Goal: Communication & Community: Answer question/provide support

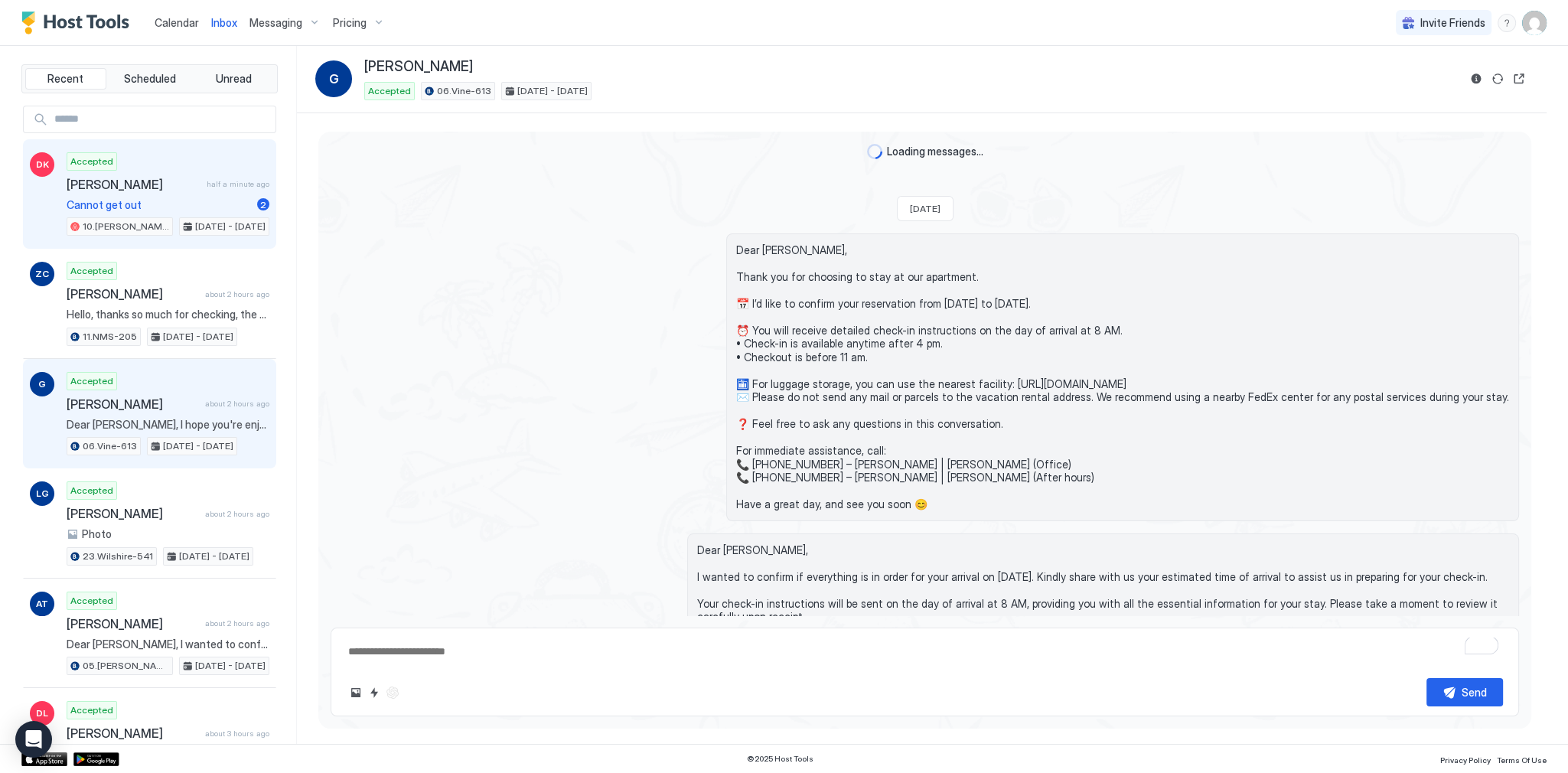
scroll to position [3046, 0]
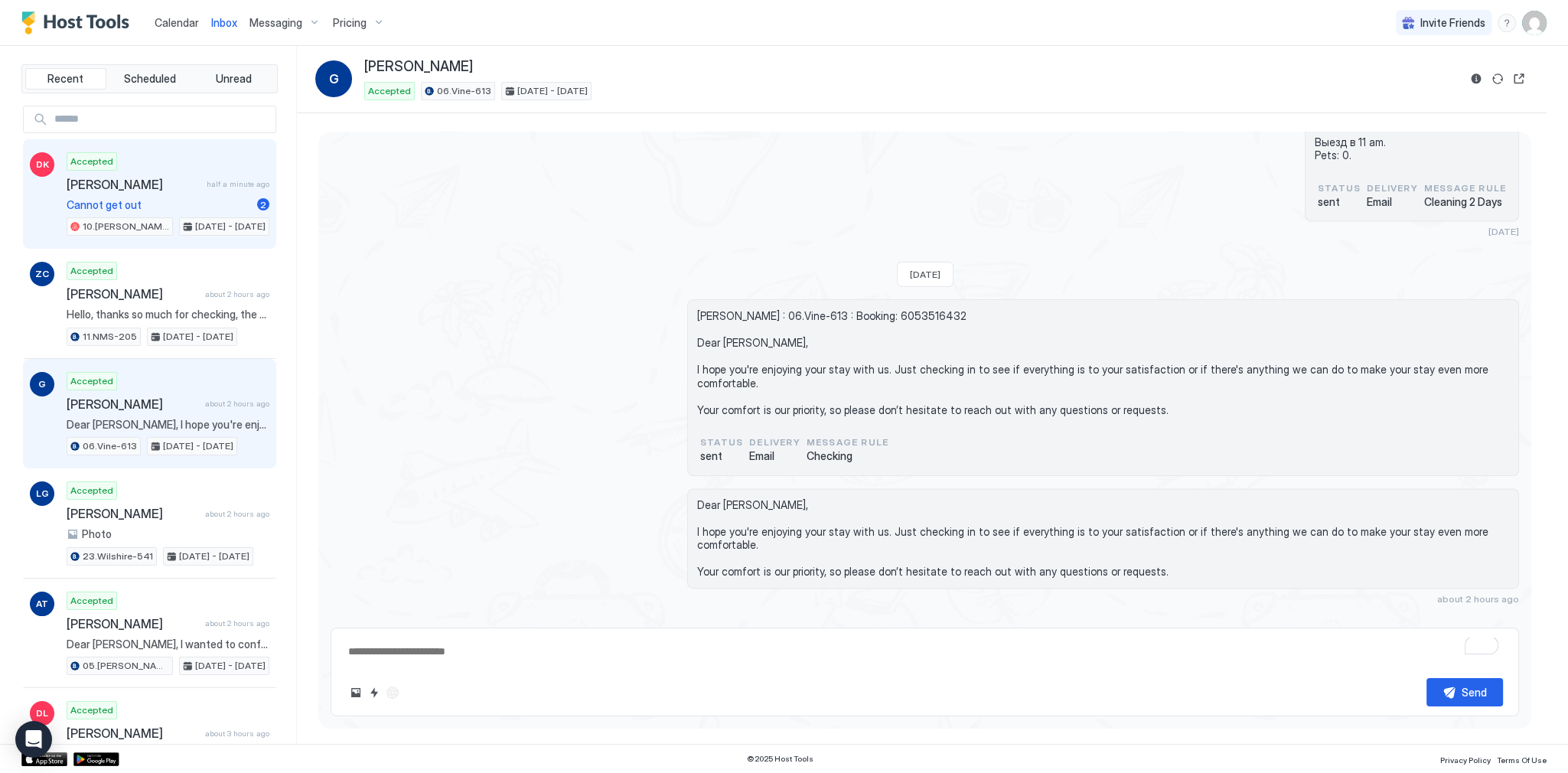
click at [178, 166] on div "Accepted [PERSON_NAME] half a minute ago Cannot get out 2 10.[PERSON_NAME]-203 …" at bounding box center [168, 195] width 203 height 85
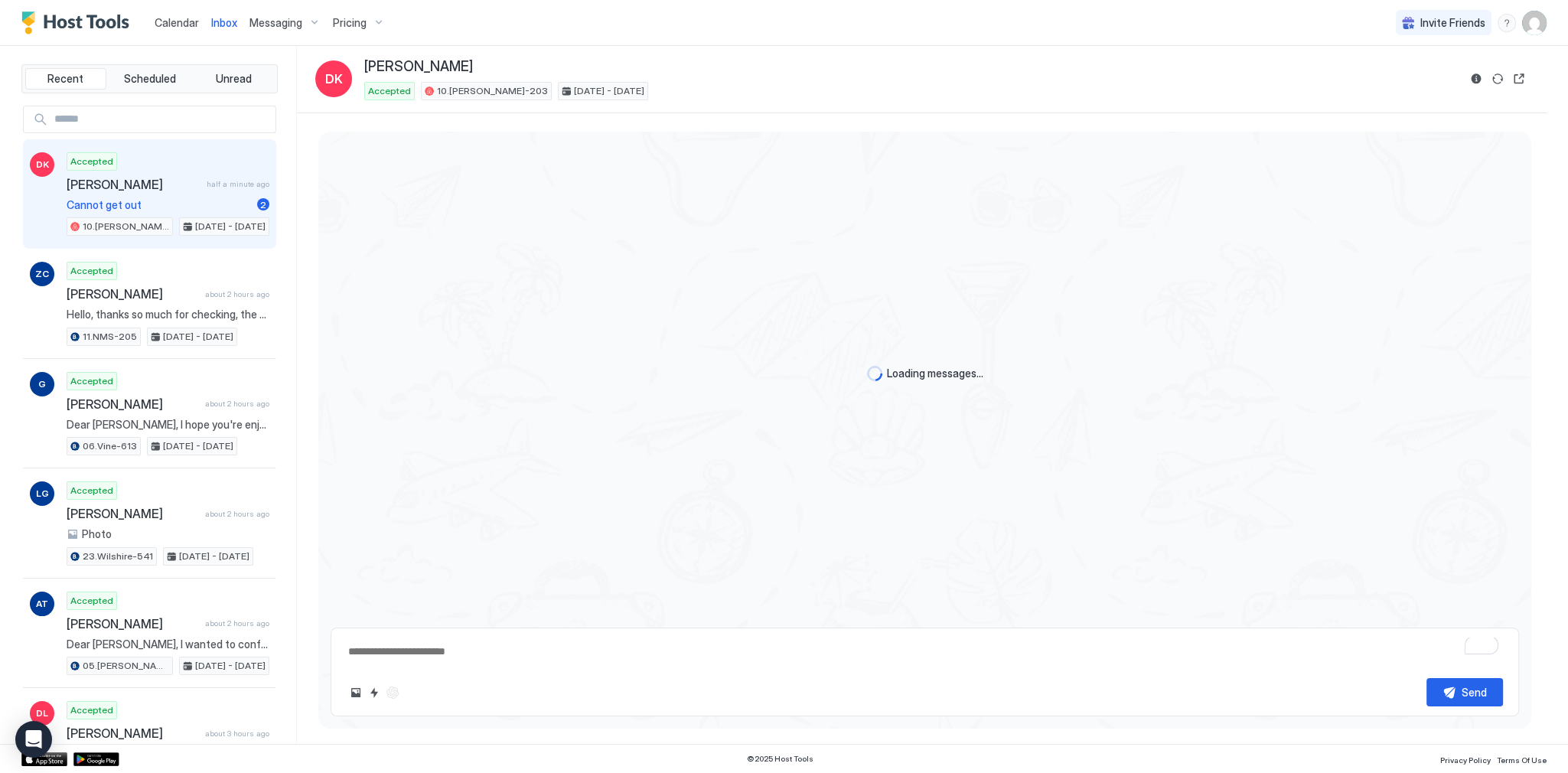
type textarea "*"
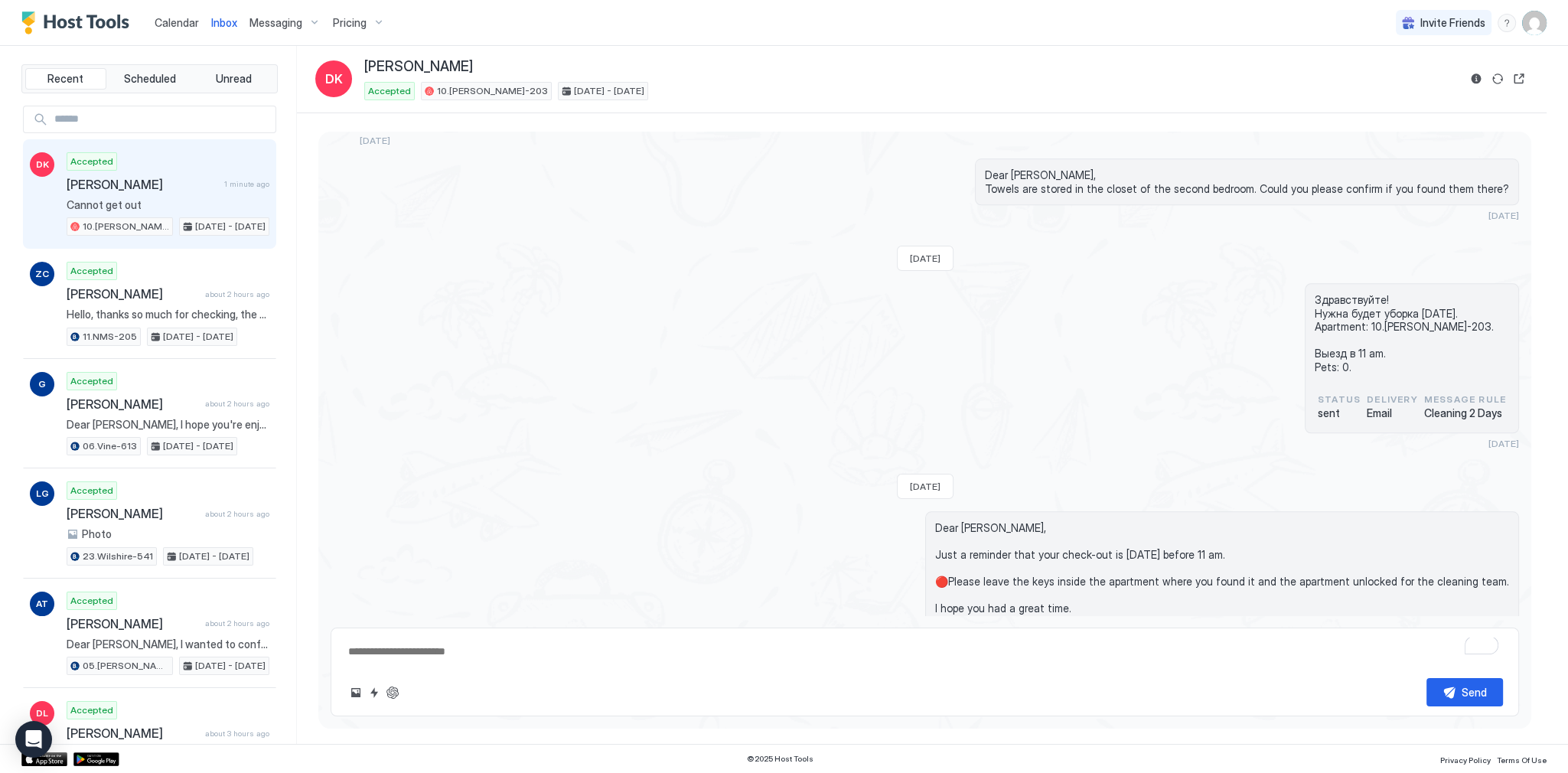
scroll to position [2820, 0]
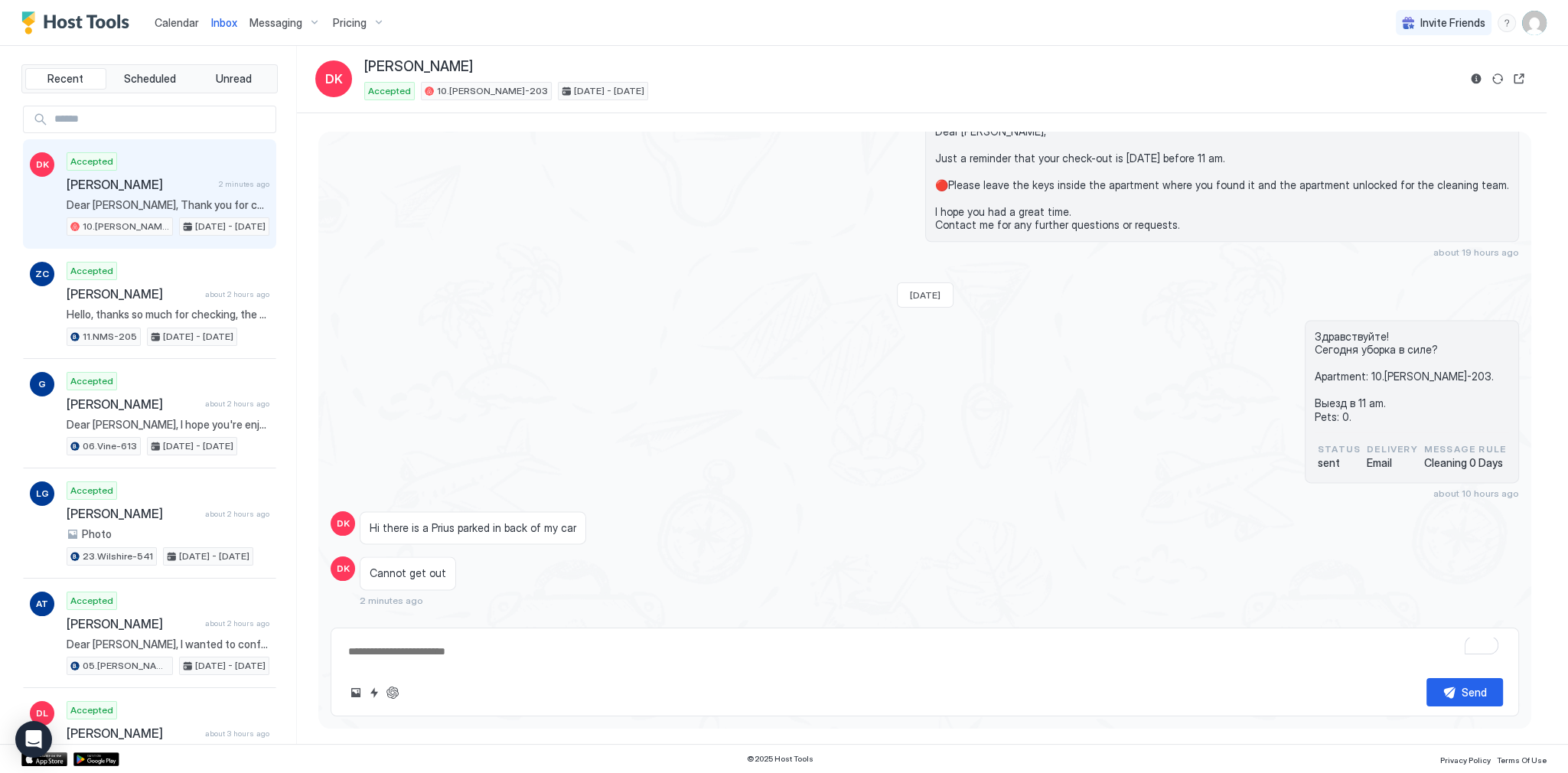
drag, startPoint x: 651, startPoint y: 297, endPoint x: 599, endPoint y: 281, distance: 54.4
click at [927, 290] on span "[DATE]" at bounding box center [925, 295] width 31 height 11
click at [926, 290] on span "[DATE]" at bounding box center [925, 295] width 31 height 11
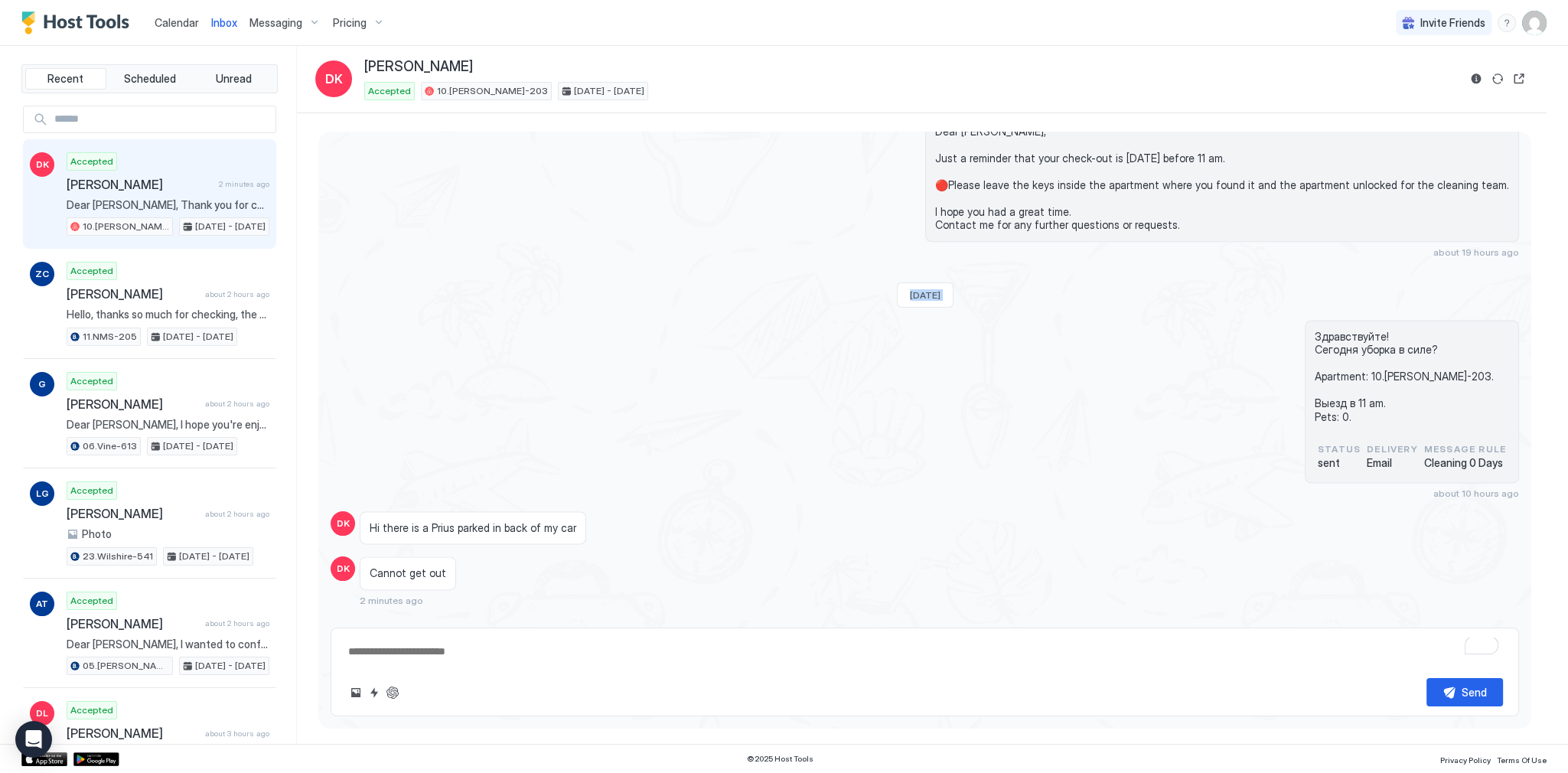
click at [926, 290] on span "[DATE]" at bounding box center [925, 295] width 31 height 11
click at [913, 321] on div "Здравствуйте! Сегодня уборка в силе? Apartment: 10.[PERSON_NAME]-203. Выезд в 1…" at bounding box center [925, 409] width 1188 height 179
click at [910, 348] on div "Здравствуйте! Сегодня уборка в силе? Apartment: 10.[PERSON_NAME]-203. Выезд в 1…" at bounding box center [925, 409] width 1188 height 179
click at [1376, 330] on span "Здравствуйте! Сегодня уборка в силе? Apartment: 10.[PERSON_NAME]-203. Выезд в 1…" at bounding box center [1412, 377] width 195 height 94
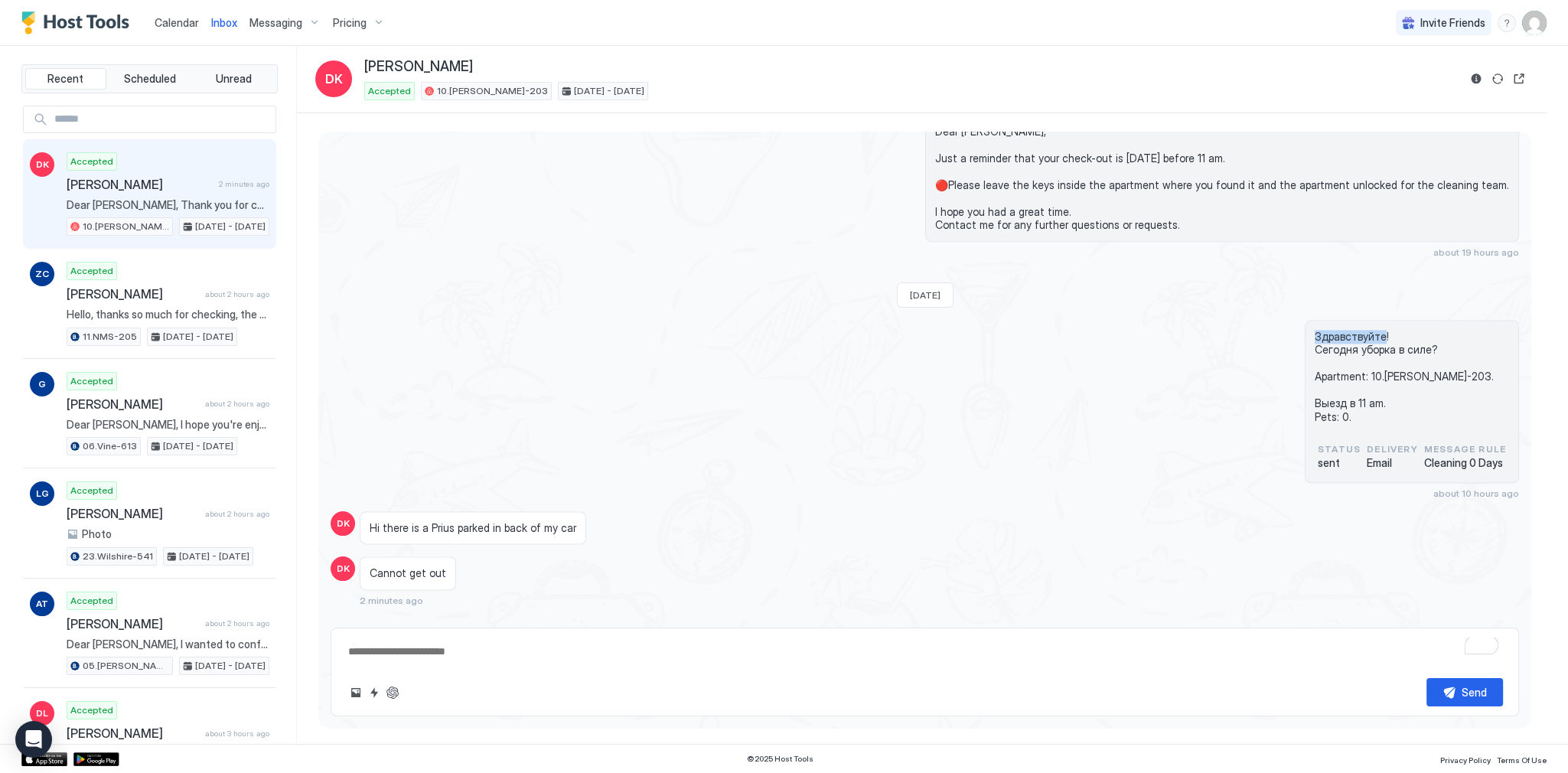
click at [1376, 330] on span "Здравствуйте! Сегодня уборка в силе? Apartment: 10.[PERSON_NAME]-203. Выезд в 1…" at bounding box center [1412, 377] width 195 height 94
drag, startPoint x: 1376, startPoint y: 312, endPoint x: 1394, endPoint y: 398, distance: 87.9
click at [1394, 398] on span "Здравствуйте! Сегодня уборка в силе? Apartment: 10.[PERSON_NAME]-203. Выезд в 1…" at bounding box center [1412, 377] width 195 height 94
click at [1387, 391] on span "Здравствуйте! Сегодня уборка в силе? Apartment: 10.[PERSON_NAME]-203. Выезд в 1…" at bounding box center [1412, 377] width 195 height 94
click at [1342, 391] on span "Здравствуйте! Сегодня уборка в силе? Apartment: 10.[PERSON_NAME]-203. Выезд в 1…" at bounding box center [1412, 377] width 195 height 94
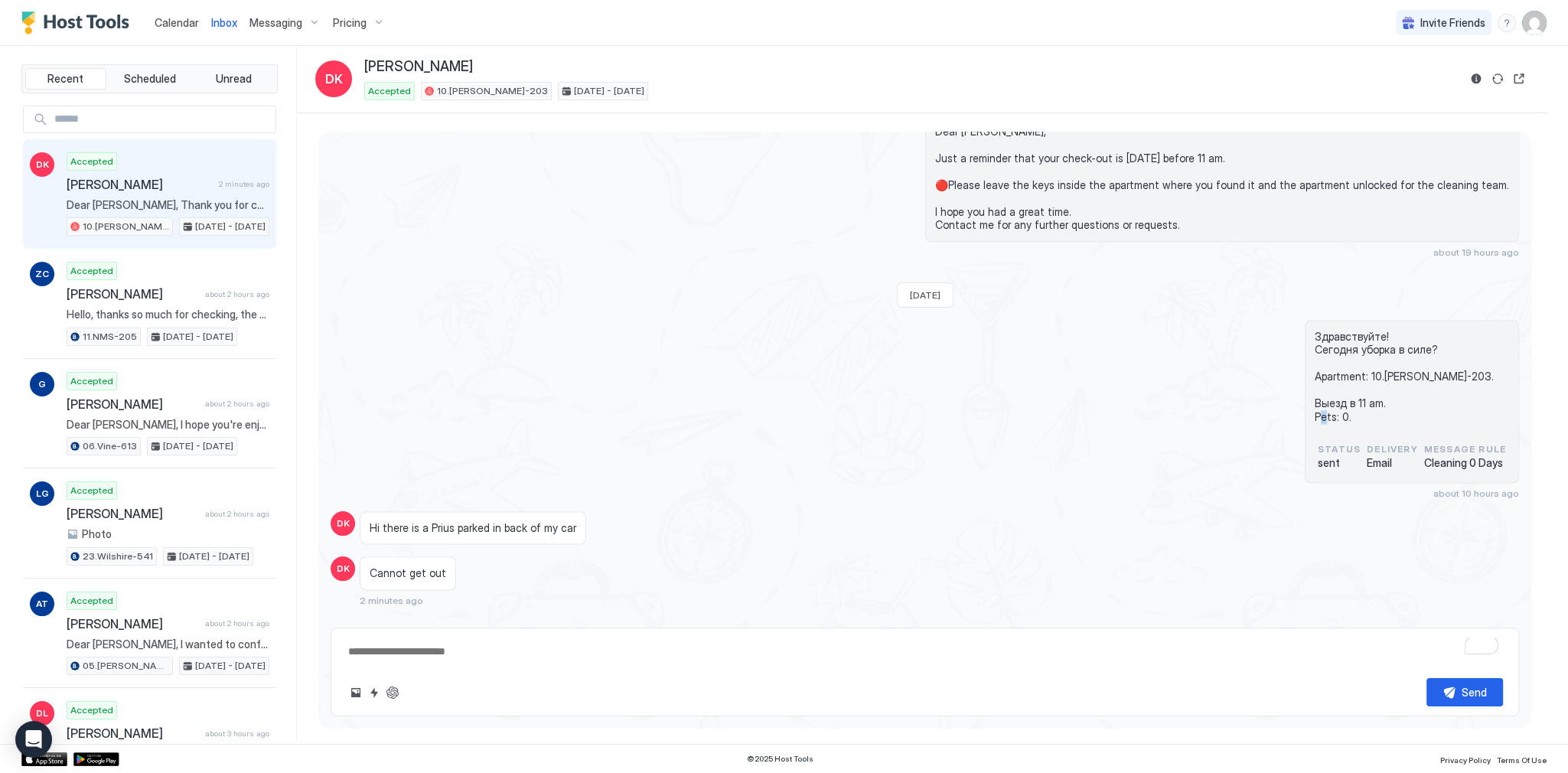
click at [1342, 391] on span "Здравствуйте! Сегодня уборка в силе? Apartment: 10.[PERSON_NAME]-203. Выезд в 1…" at bounding box center [1412, 377] width 195 height 94
drag, startPoint x: 1342, startPoint y: 391, endPoint x: 1338, endPoint y: 296, distance: 95.1
click at [1338, 320] on div "Здравствуйте! Сегодня уборка в силе? Apartment: 10.[PERSON_NAME]-203. Выезд в 1…" at bounding box center [1412, 401] width 214 height 163
click at [1339, 330] on span "Здравствуйте! Сегодня уборка в силе? Apartment: 10.[PERSON_NAME]-203. Выезд в 1…" at bounding box center [1412, 377] width 195 height 94
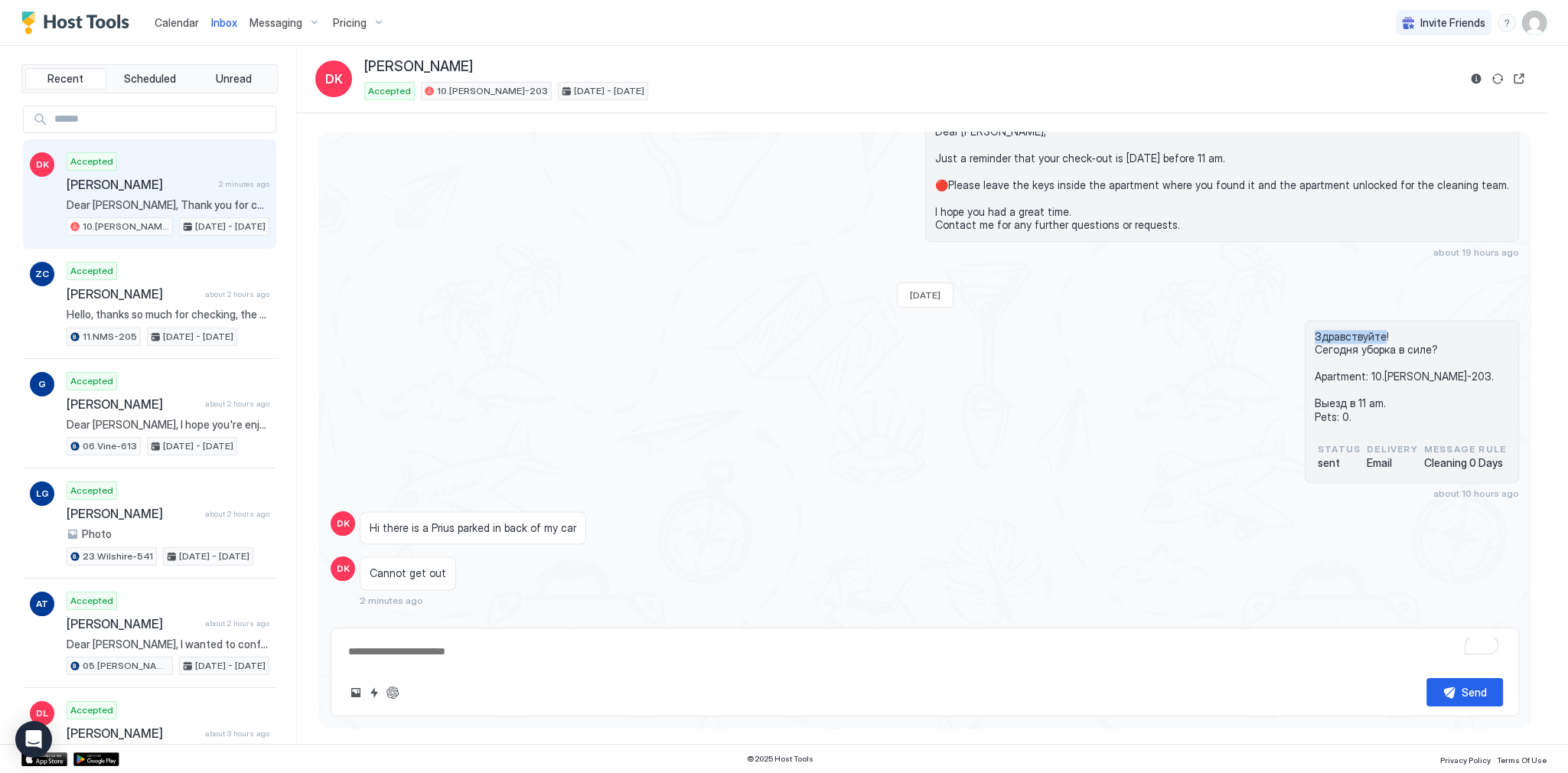
click at [1339, 330] on span "Здравствуйте! Сегодня уборка в силе? Apartment: 10.[PERSON_NAME]-203. Выезд в 1…" at bounding box center [1412, 377] width 195 height 94
drag, startPoint x: 1339, startPoint y: 309, endPoint x: 1356, endPoint y: 398, distance: 90.6
click at [1356, 398] on span "Здравствуйте! Сегодня уборка в силе? Apartment: 10.[PERSON_NAME]-203. Выезд в 1…" at bounding box center [1412, 377] width 195 height 94
click at [1341, 395] on span "Здравствуйте! Сегодня уборка в силе? Apartment: 10.[PERSON_NAME]-203. Выезд в 1…" at bounding box center [1412, 377] width 195 height 94
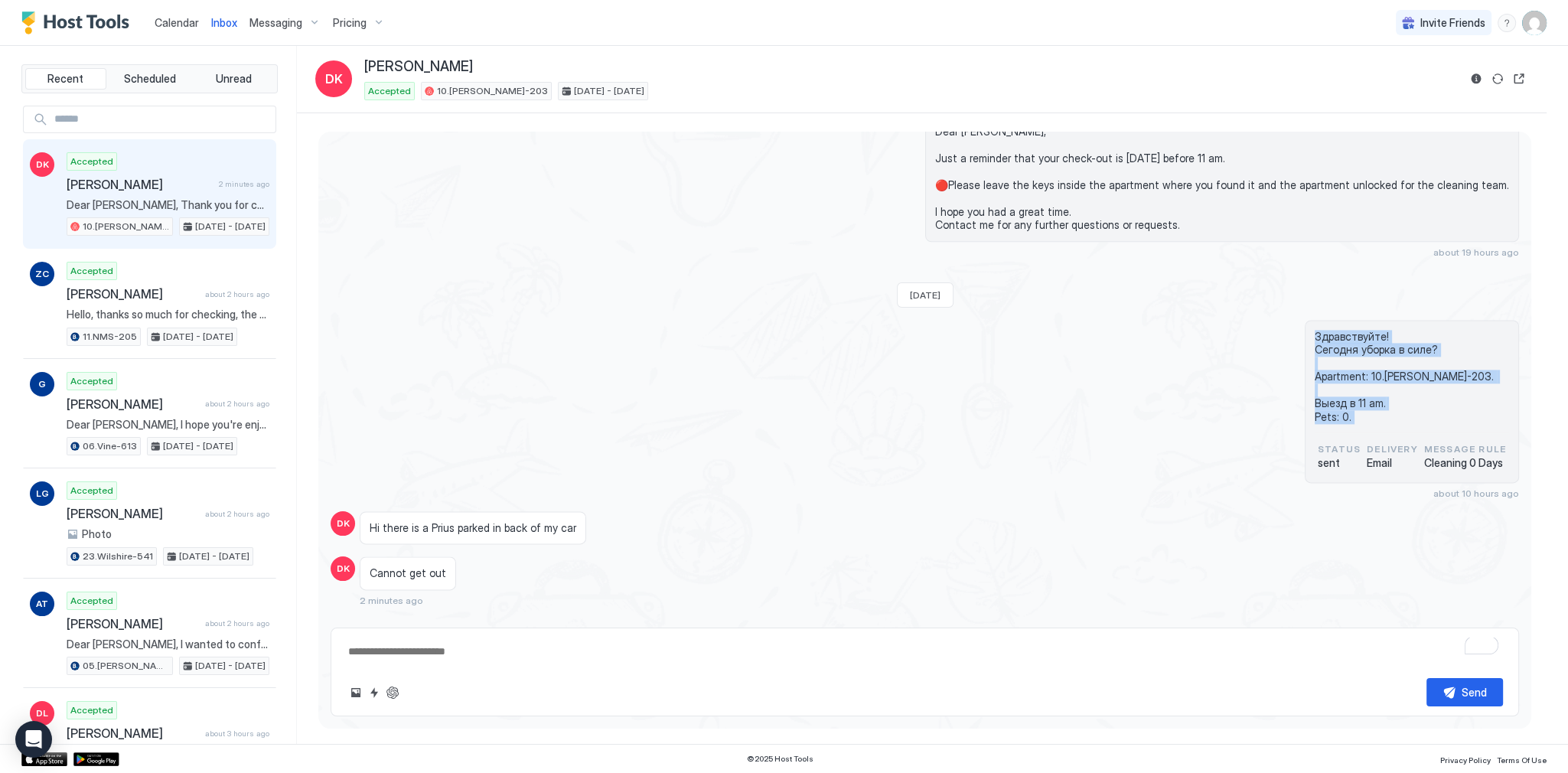
drag, startPoint x: 1341, startPoint y: 395, endPoint x: 1341, endPoint y: 307, distance: 88.0
click at [1341, 330] on span "Здравствуйте! Сегодня уборка в силе? Apartment: 10.[PERSON_NAME]-203. Выезд в 1…" at bounding box center [1412, 377] width 195 height 94
click at [1341, 330] on span "Здравствуйте! Сегодня уборка в силе? Apartment: 10.[PERSON_NAME]-203. Выезд в 1…" at bounding box center [1412, 377] width 195 height 94
drag, startPoint x: 1341, startPoint y: 313, endPoint x: 1356, endPoint y: 402, distance: 90.3
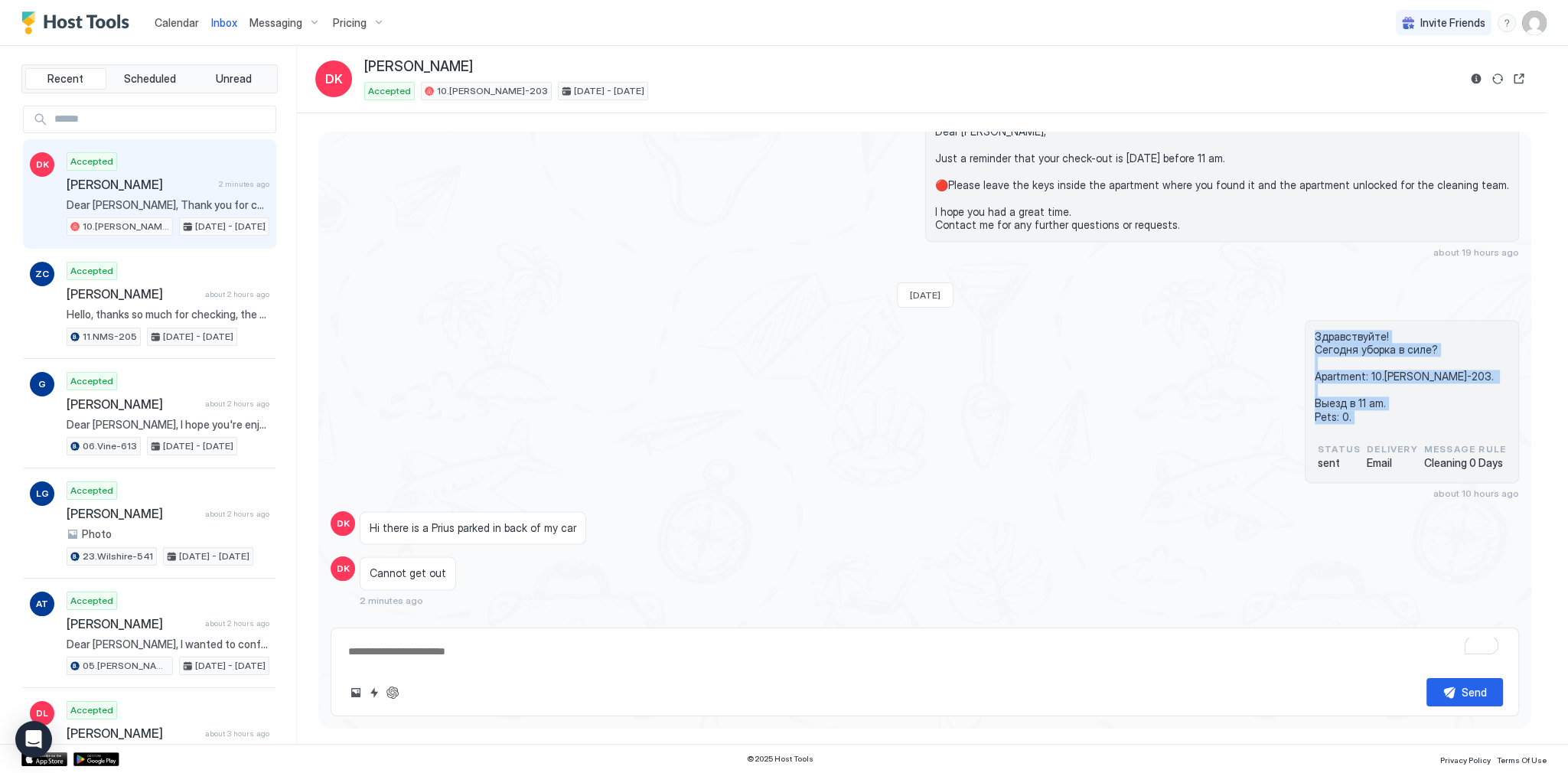
click at [1356, 402] on span "Здравствуйте! Сегодня уборка в силе? Apartment: 10.[PERSON_NAME]-203. Выезд в 1…" at bounding box center [1412, 377] width 195 height 94
click at [1337, 394] on span "Здравствуйте! Сегодня уборка в силе? Apartment: 10.[PERSON_NAME]-203. Выезд в 1…" at bounding box center [1412, 377] width 195 height 94
drag, startPoint x: 1337, startPoint y: 394, endPoint x: 1352, endPoint y: 305, distance: 90.3
click at [1352, 320] on div "Здравствуйте! Сегодня уборка в силе? Apartment: 10.[PERSON_NAME]-203. Выезд в 1…" at bounding box center [1412, 401] width 214 height 163
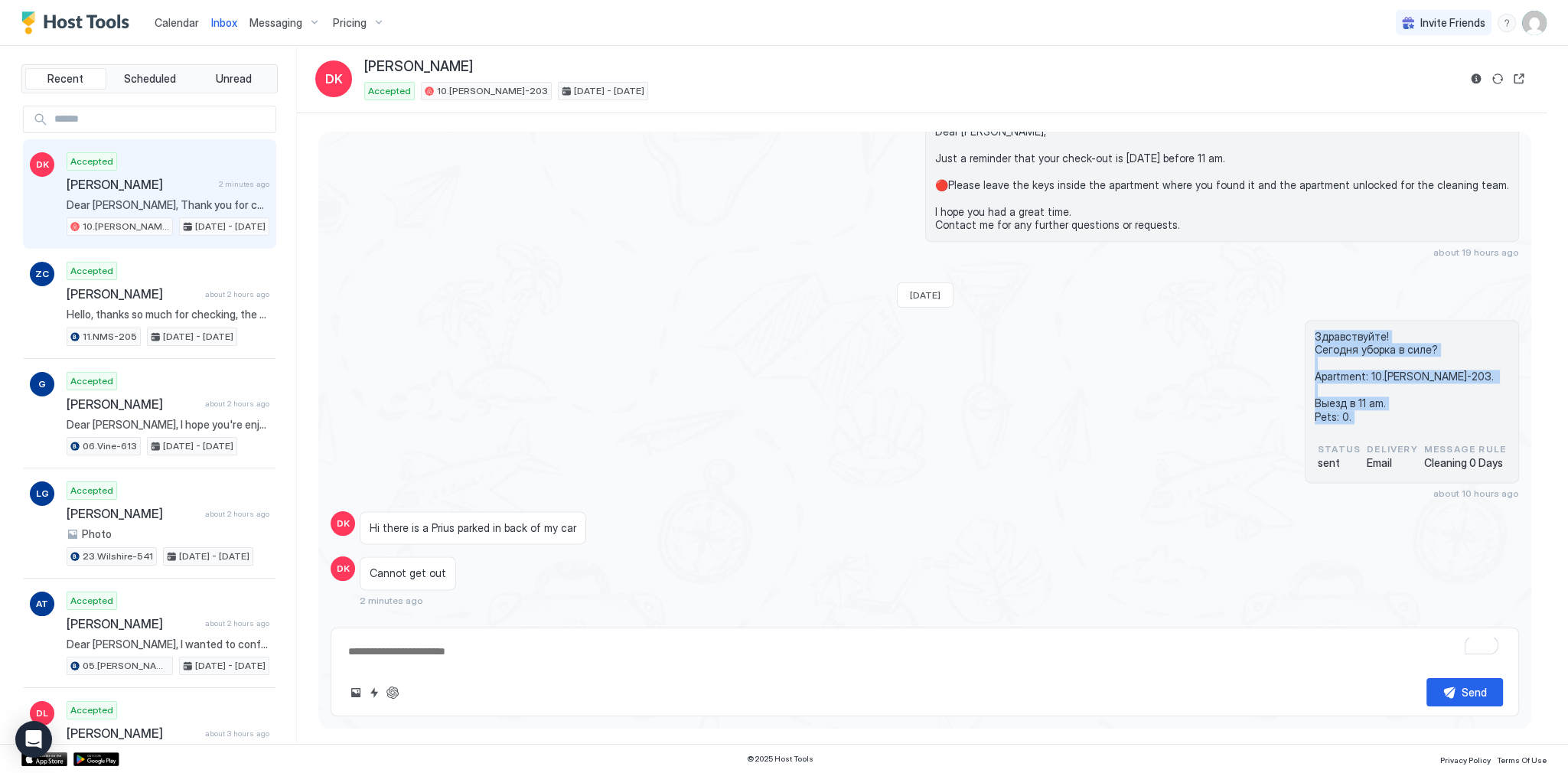
click at [1350, 330] on span "Здравствуйте! Сегодня уборка в силе? Apartment: 10.[PERSON_NAME]-203. Выезд в 1…" at bounding box center [1412, 377] width 195 height 94
drag, startPoint x: 1350, startPoint y: 317, endPoint x: 1348, endPoint y: 410, distance: 93.0
click at [1348, 410] on div "Здравствуйте! Сегодня уборка в силе? Apartment: 10.[PERSON_NAME]-203. Выезд в 1…" at bounding box center [1412, 382] width 195 height 103
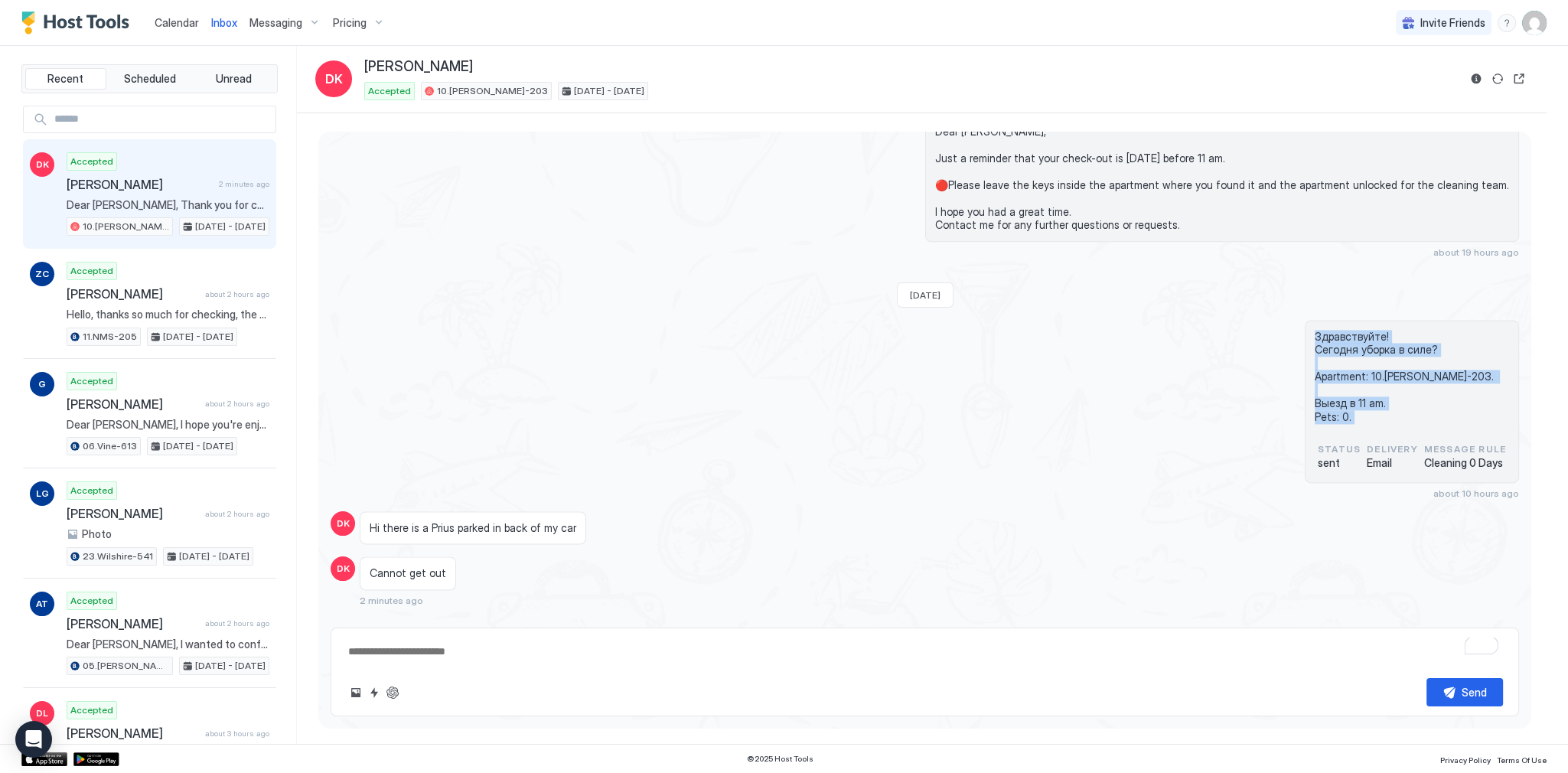
click at [1341, 397] on span "Здравствуйте! Сегодня уборка в силе? Apartment: 10.[PERSON_NAME]-203. Выезд в 1…" at bounding box center [1412, 377] width 195 height 94
drag, startPoint x: 1341, startPoint y: 397, endPoint x: 1333, endPoint y: 307, distance: 90.4
click at [1333, 330] on span "Здравствуйте! Сегодня уборка в силе? Apartment: 10.[PERSON_NAME]-203. Выезд в 1…" at bounding box center [1412, 377] width 195 height 94
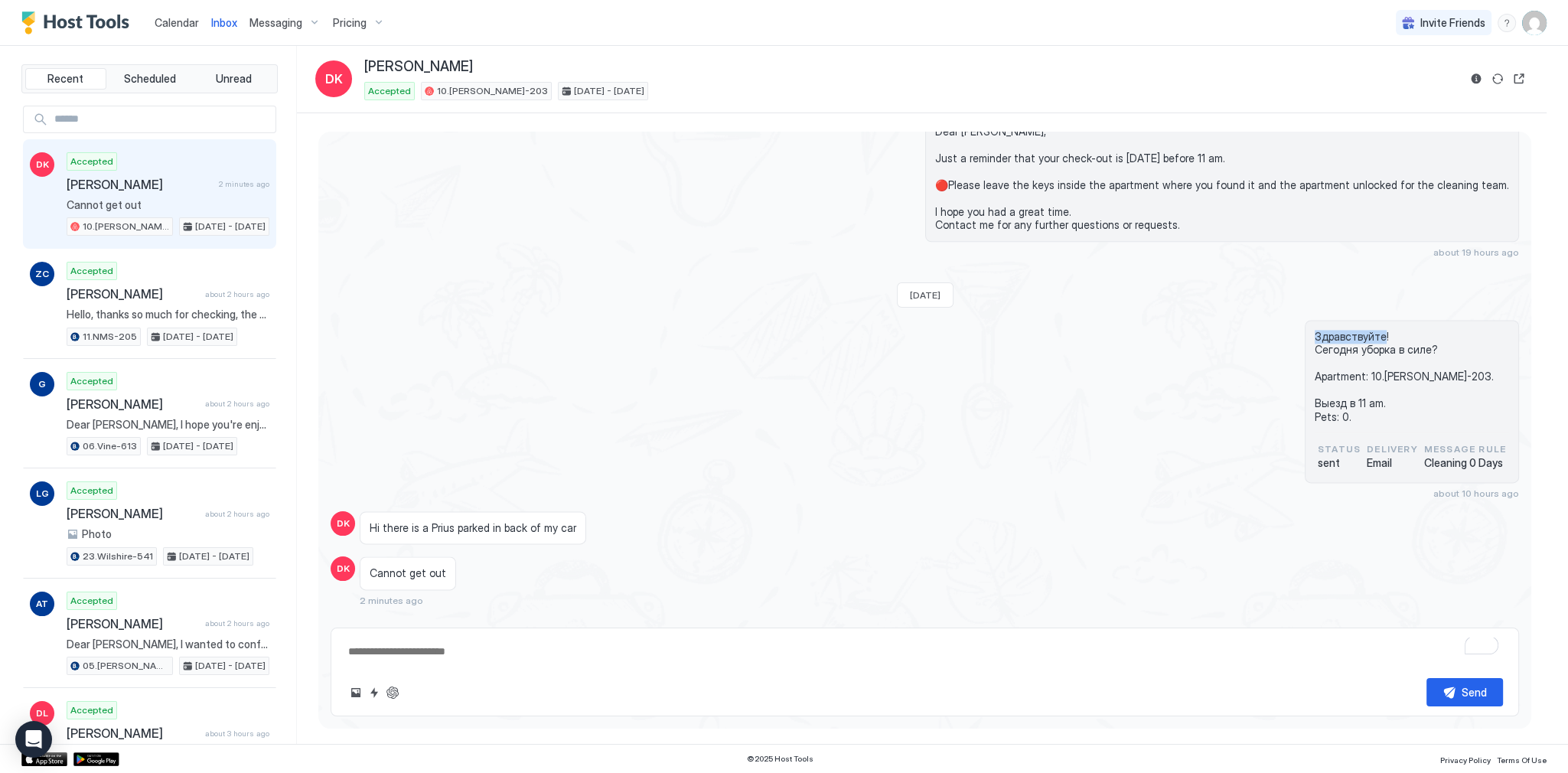
click at [1333, 330] on span "Здравствуйте! Сегодня уборка в силе? Apartment: 10.[PERSON_NAME]-203. Выезд в 1…" at bounding box center [1412, 377] width 195 height 94
drag, startPoint x: 1333, startPoint y: 308, endPoint x: 1338, endPoint y: 395, distance: 87.1
click at [1338, 395] on span "Здравствуйте! Сегодня уборка в силе? Apartment: 10.[PERSON_NAME]-203. Выезд в 1…" at bounding box center [1412, 377] width 195 height 94
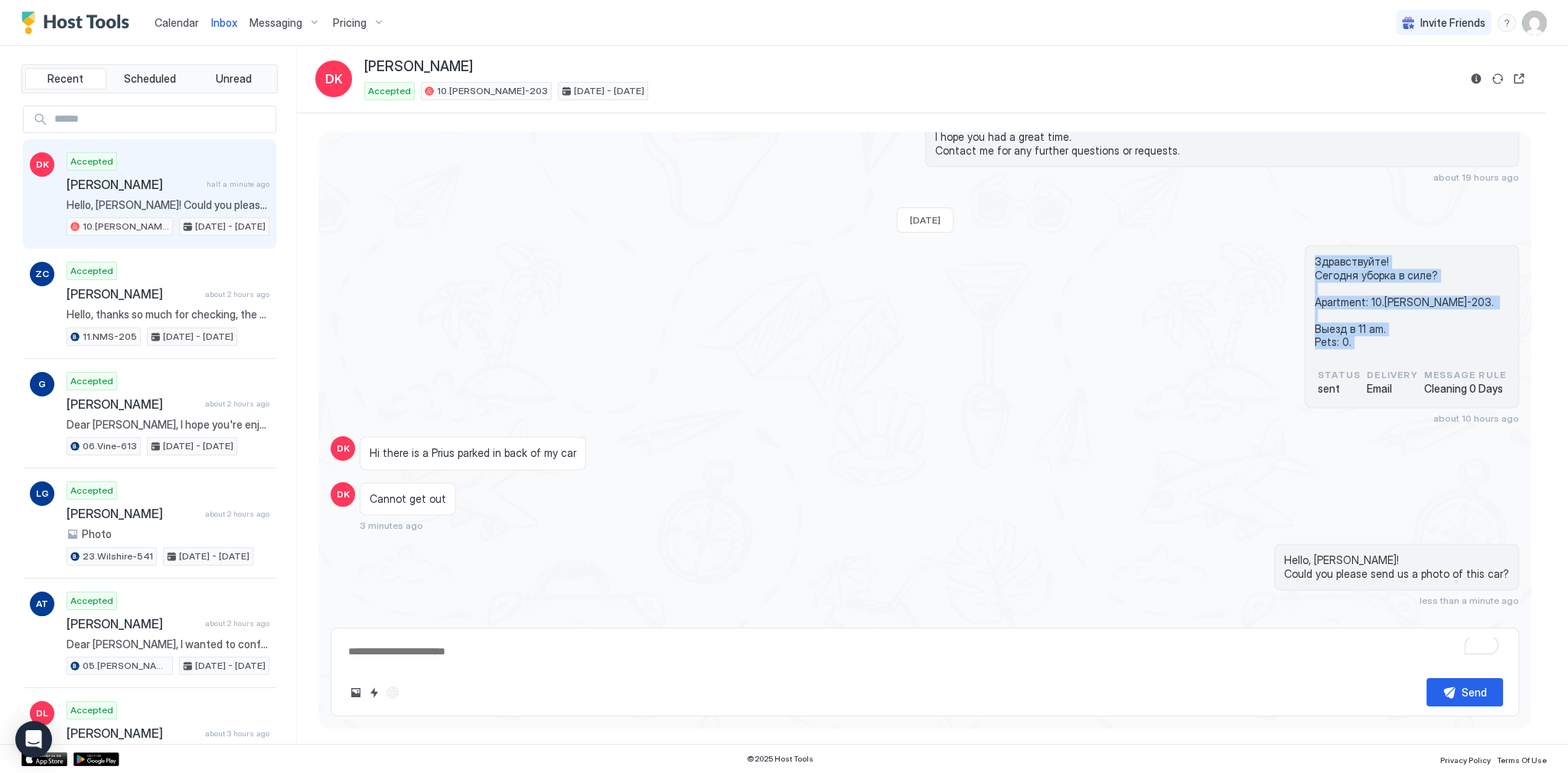
click at [698, 505] on div "Cannot get out 3 minutes ago" at bounding box center [776, 507] width 832 height 50
click at [190, 189] on span "[PERSON_NAME]" at bounding box center [133, 184] width 133 height 15
click at [454, 447] on span "Hi there is a Prius parked in back of my car" at bounding box center [473, 453] width 207 height 14
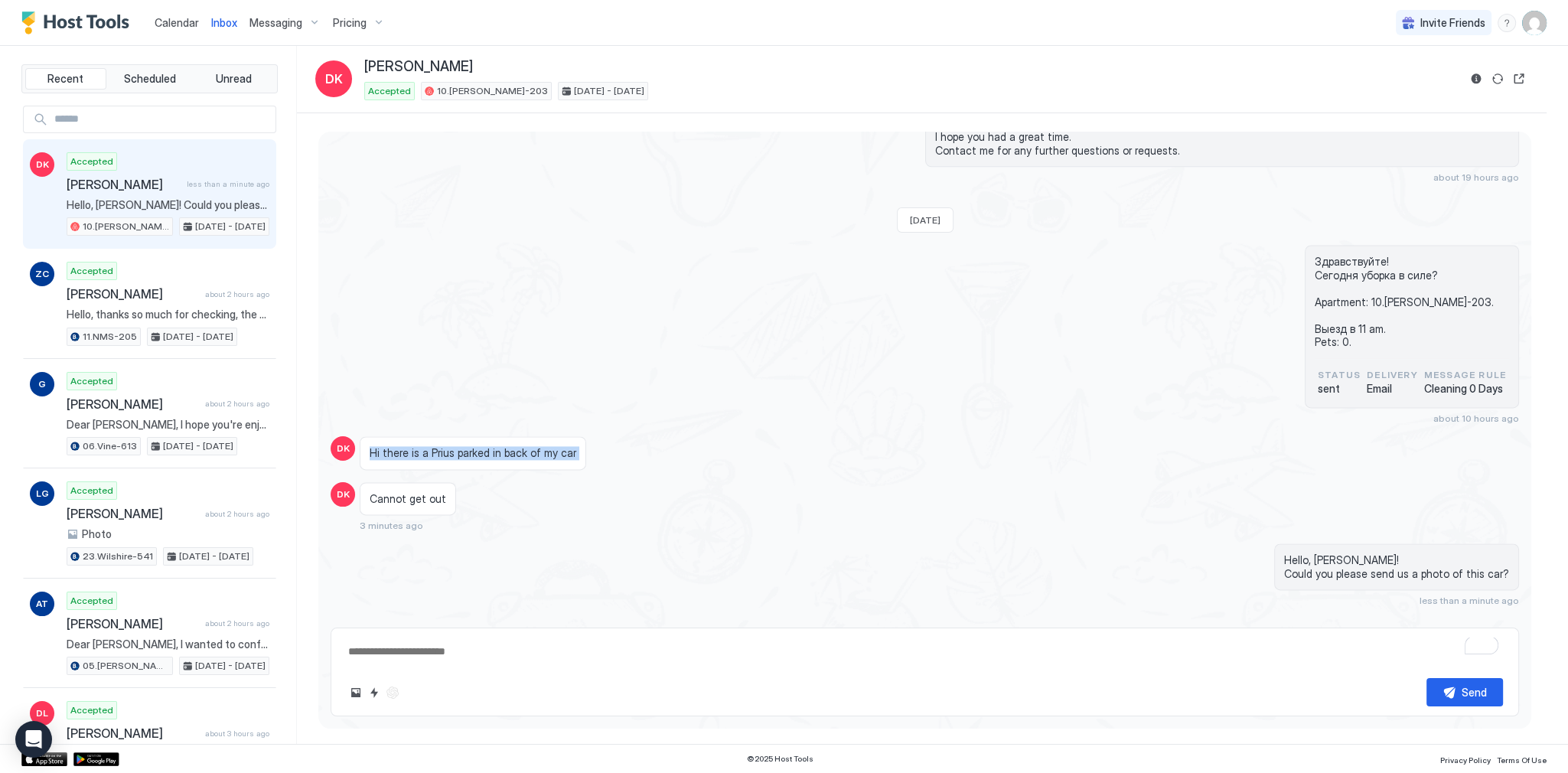
click at [472, 447] on span "Hi there is a Prius parked in back of my car" at bounding box center [473, 453] width 207 height 14
drag, startPoint x: 990, startPoint y: 459, endPoint x: 980, endPoint y: 460, distance: 10.0
click at [990, 482] on div "Cannot get out 3 minutes ago" at bounding box center [776, 507] width 832 height 50
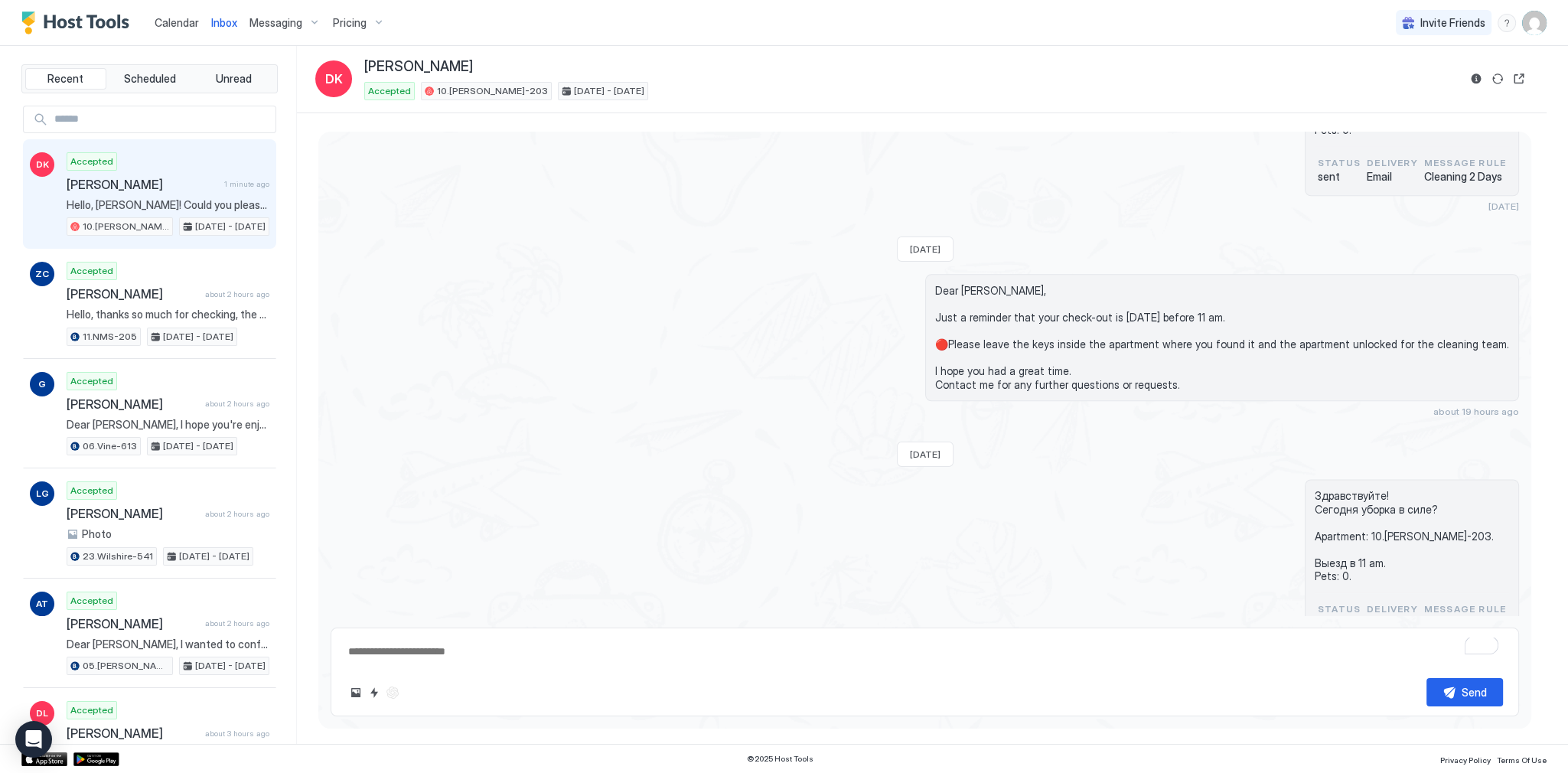
scroll to position [2604, 0]
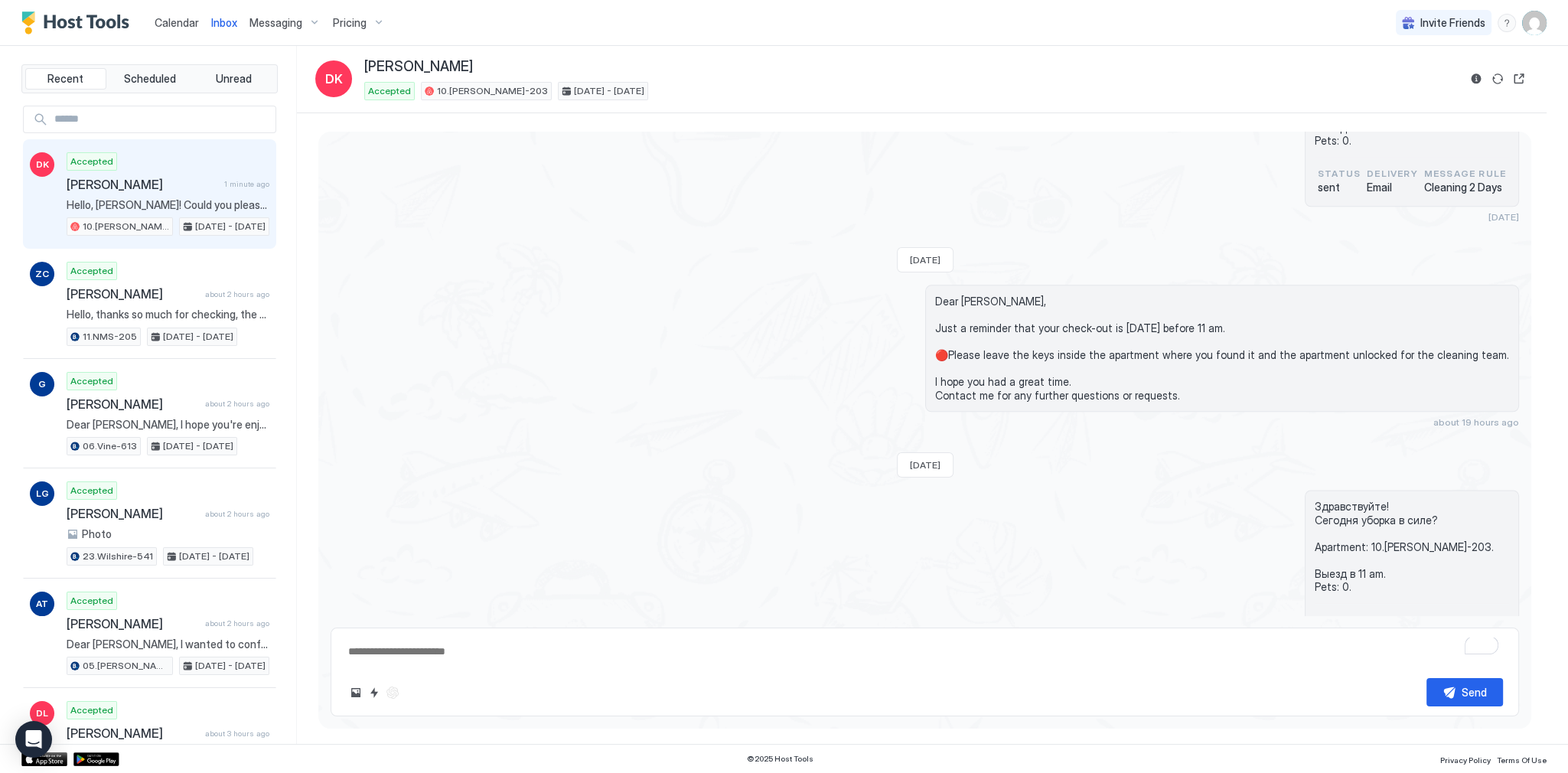
click at [1002, 294] on span "Dear [PERSON_NAME], Just a reminder that your check-out is [DATE] before 11 am.…" at bounding box center [1222, 348] width 574 height 107
click at [1001, 294] on span "Dear [PERSON_NAME], Just a reminder that your check-out is [DATE] before 11 am.…" at bounding box center [1222, 348] width 574 height 107
click at [999, 294] on span "Dear [PERSON_NAME], Just a reminder that your check-out is [DATE] before 11 am.…" at bounding box center [1222, 348] width 574 height 107
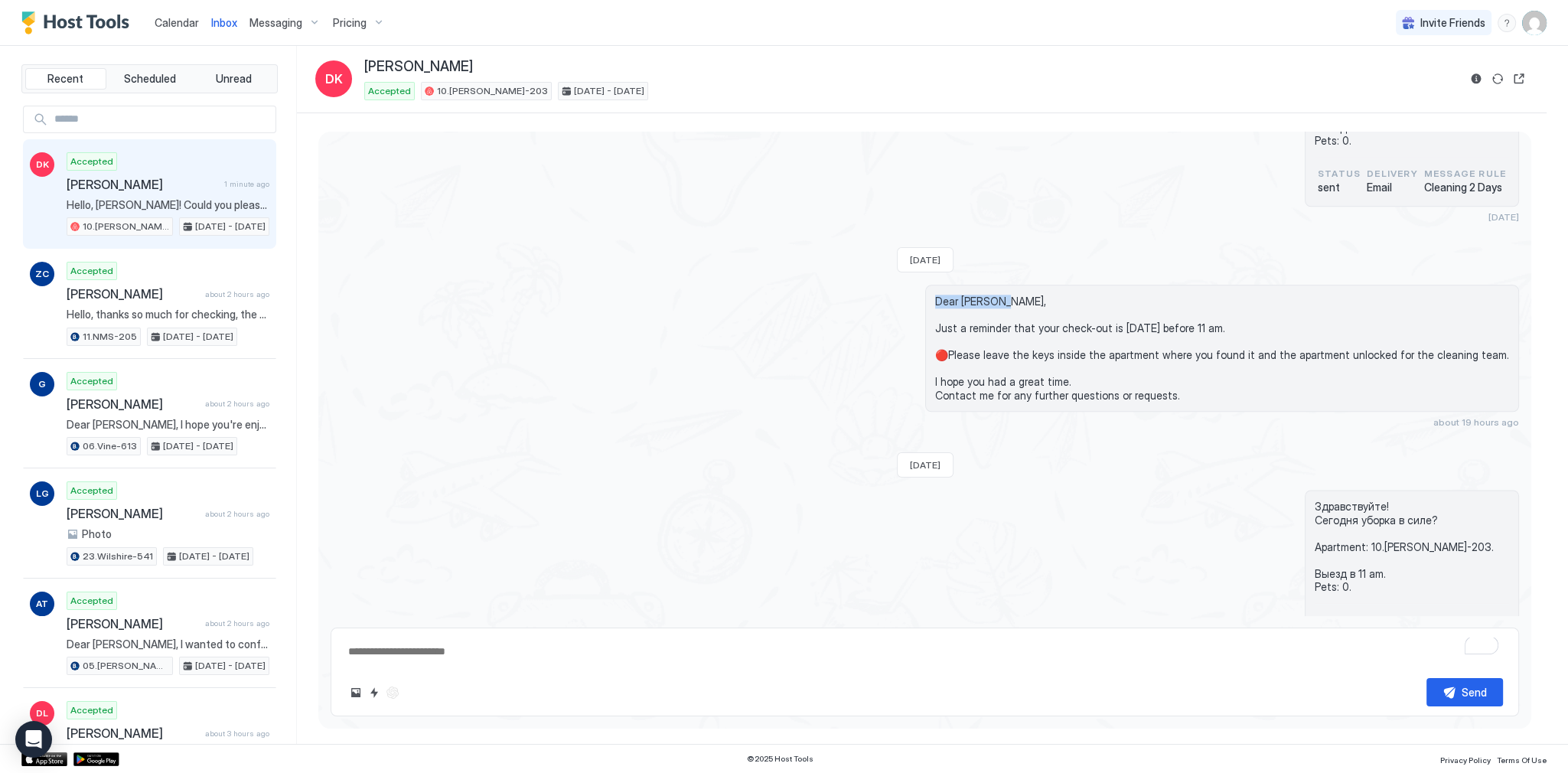
click at [999, 294] on span "Dear [PERSON_NAME], Just a reminder that your check-out is [DATE] before 11 am.…" at bounding box center [1222, 348] width 574 height 107
copy span "Dear [PERSON_NAME],"
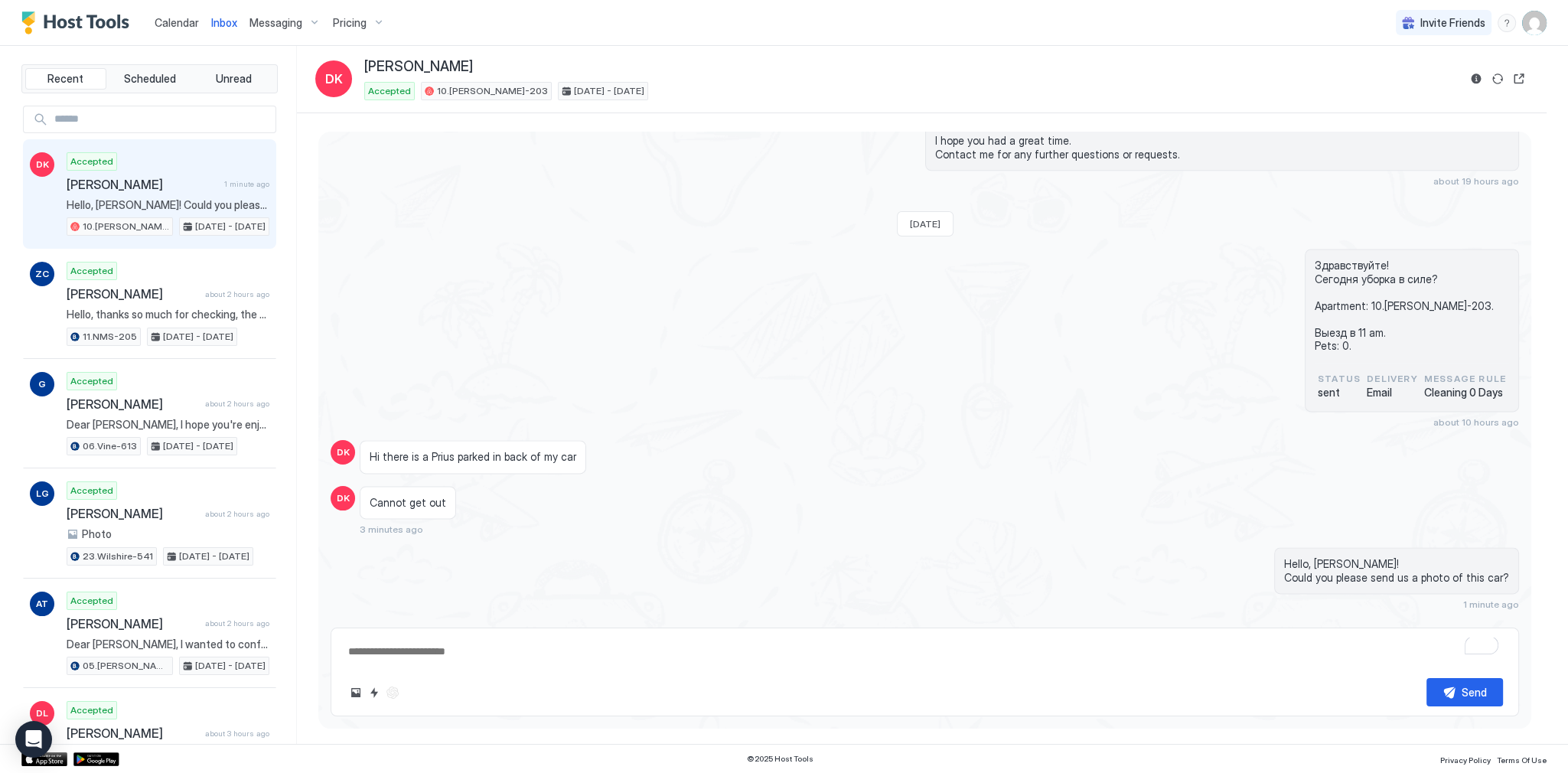
scroll to position [2849, 0]
click at [400, 645] on textarea "To enrich screen reader interactions, please activate Accessibility in Grammarl…" at bounding box center [925, 652] width 1156 height 28
paste textarea "**********"
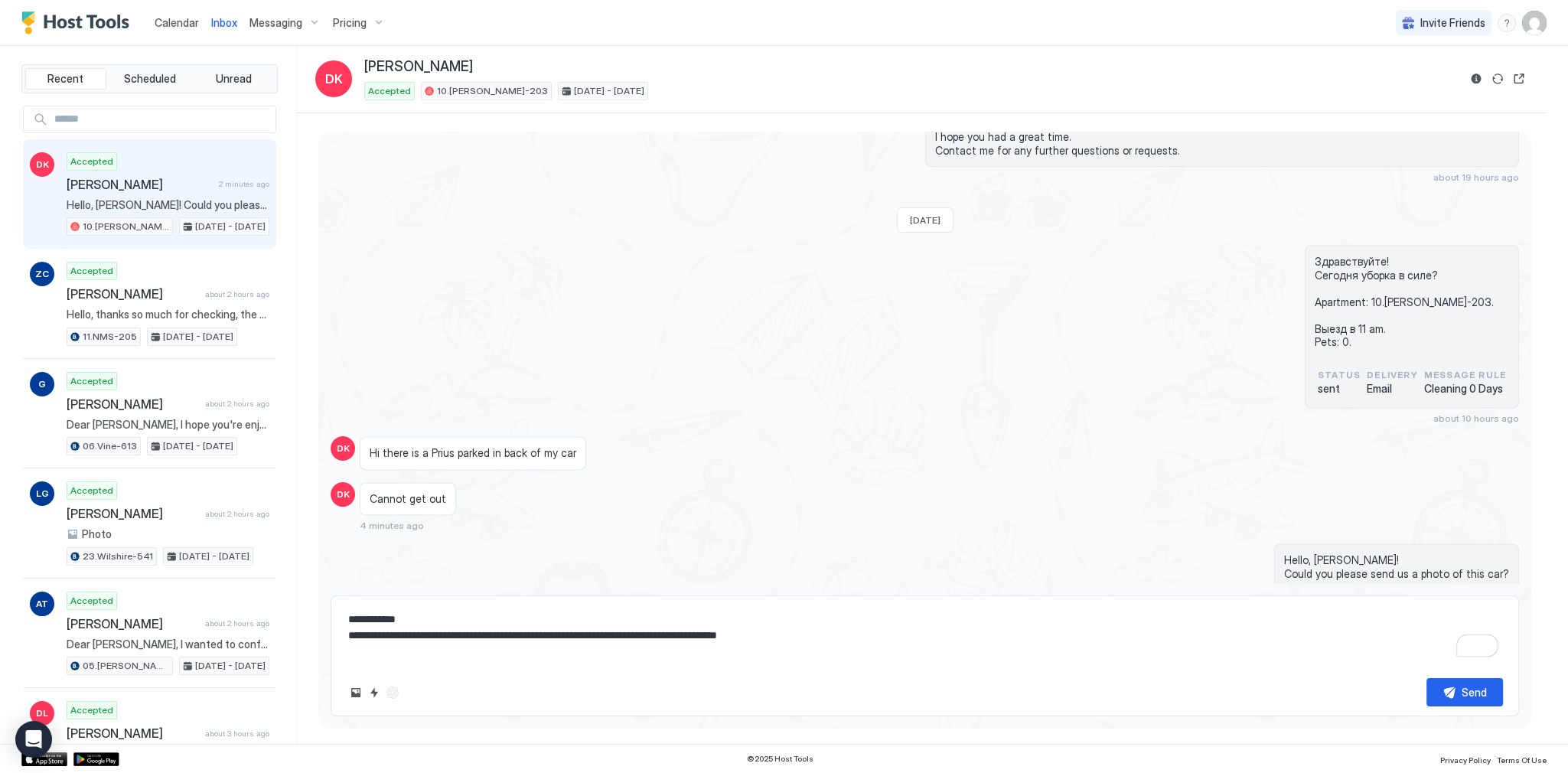
scroll to position [2881, 0]
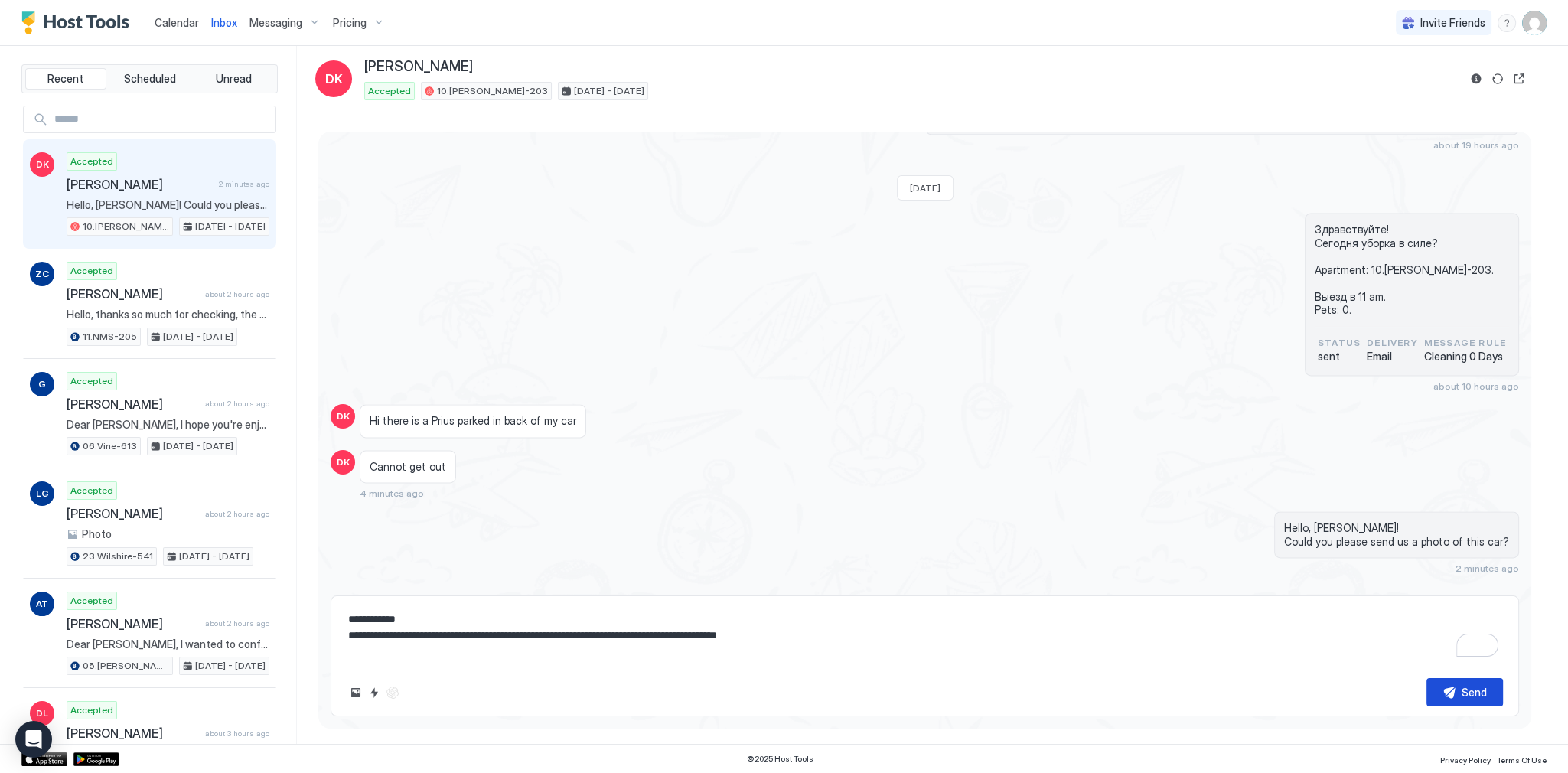
type textarea "**********"
click at [1430, 695] on button "Send" at bounding box center [1464, 692] width 76 height 28
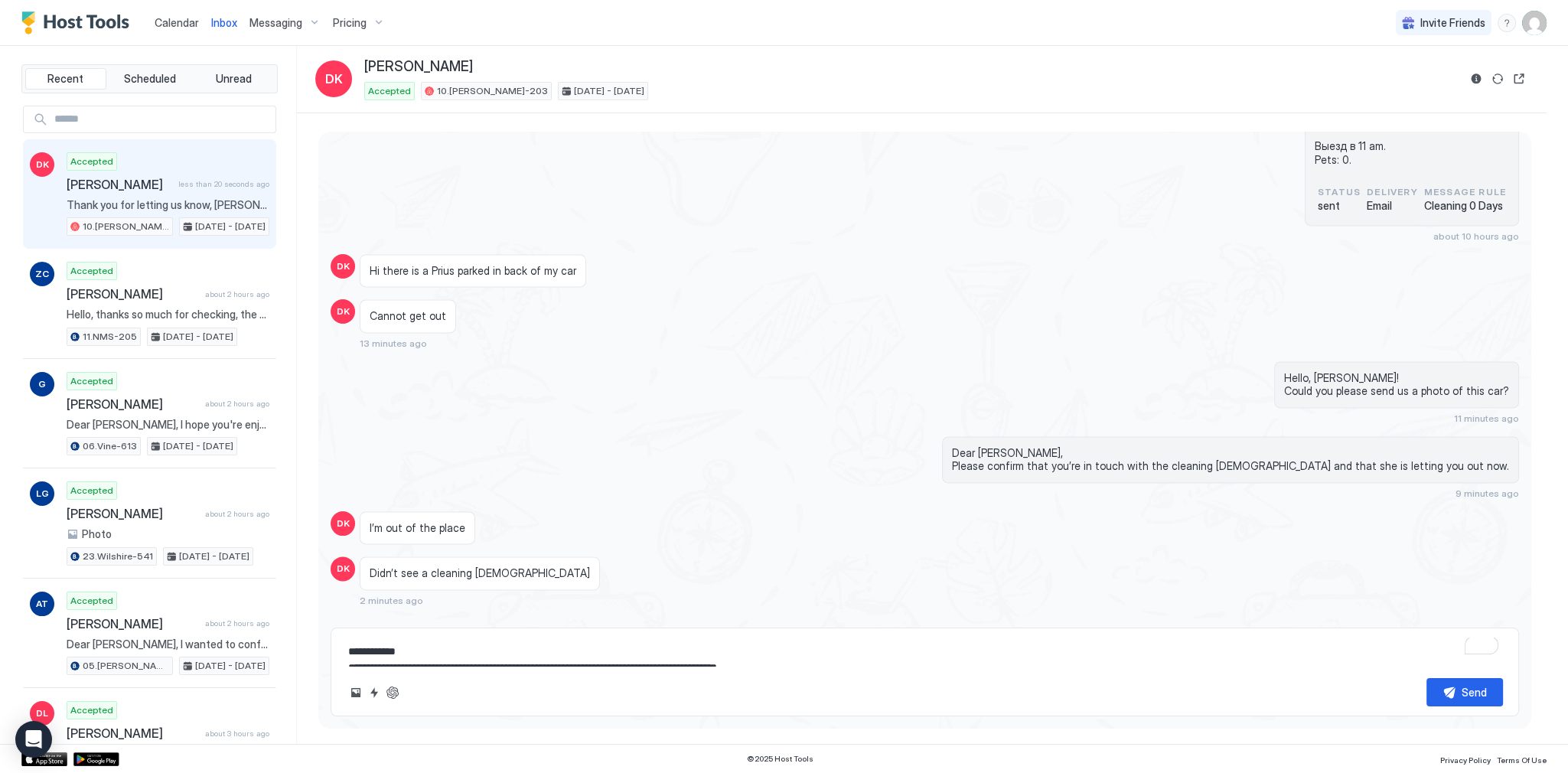
scroll to position [2925, 0]
